Goal: Task Accomplishment & Management: Manage account settings

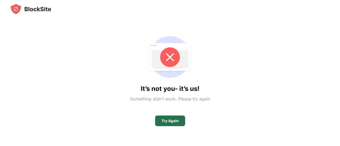
click at [175, 119] on div "Try Again" at bounding box center [170, 121] width 17 height 4
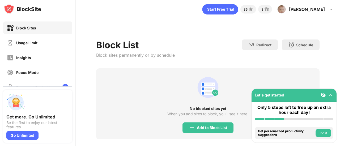
click at [219, 134] on div "No blocked sites yet When you add sites to block, you’ll see it here. Add to Bl…" at bounding box center [207, 104] width 223 height 71
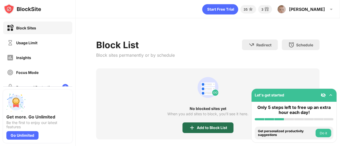
click at [220, 131] on div "Add to Block List" at bounding box center [208, 128] width 51 height 11
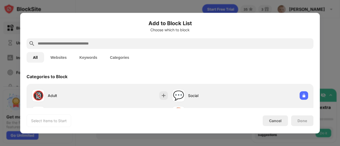
click at [212, 133] on div "Add to Block List Choose which to block All Websites Keywords Categories Catego…" at bounding box center [170, 73] width 300 height 121
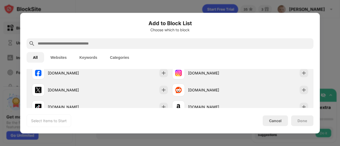
scroll to position [109, 0]
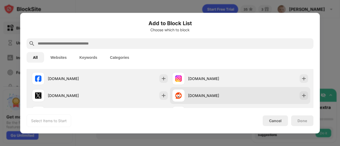
click at [221, 92] on div "reddit.com" at bounding box center [206, 95] width 68 height 13
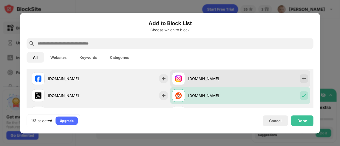
click at [188, 82] on div "instagram.com" at bounding box center [206, 78] width 68 height 13
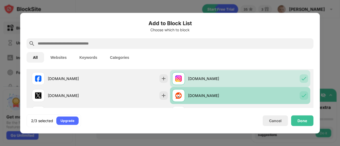
click at [256, 96] on div "reddit.com" at bounding box center [240, 95] width 140 height 17
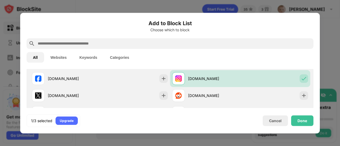
click at [308, 123] on div "Done" at bounding box center [302, 121] width 22 height 11
